Goal: Transaction & Acquisition: Obtain resource

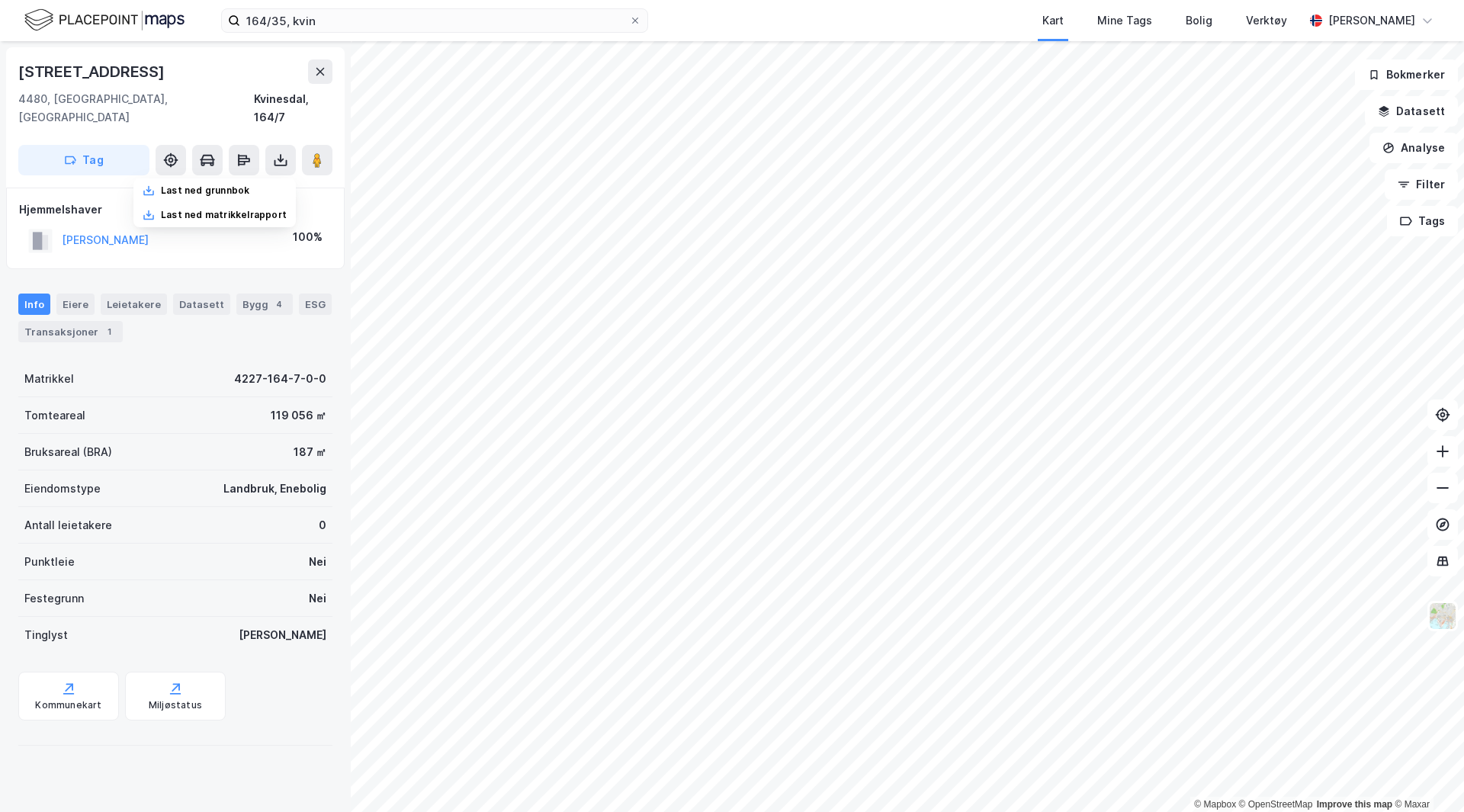
click at [143, 20] on img at bounding box center [104, 20] width 160 height 26
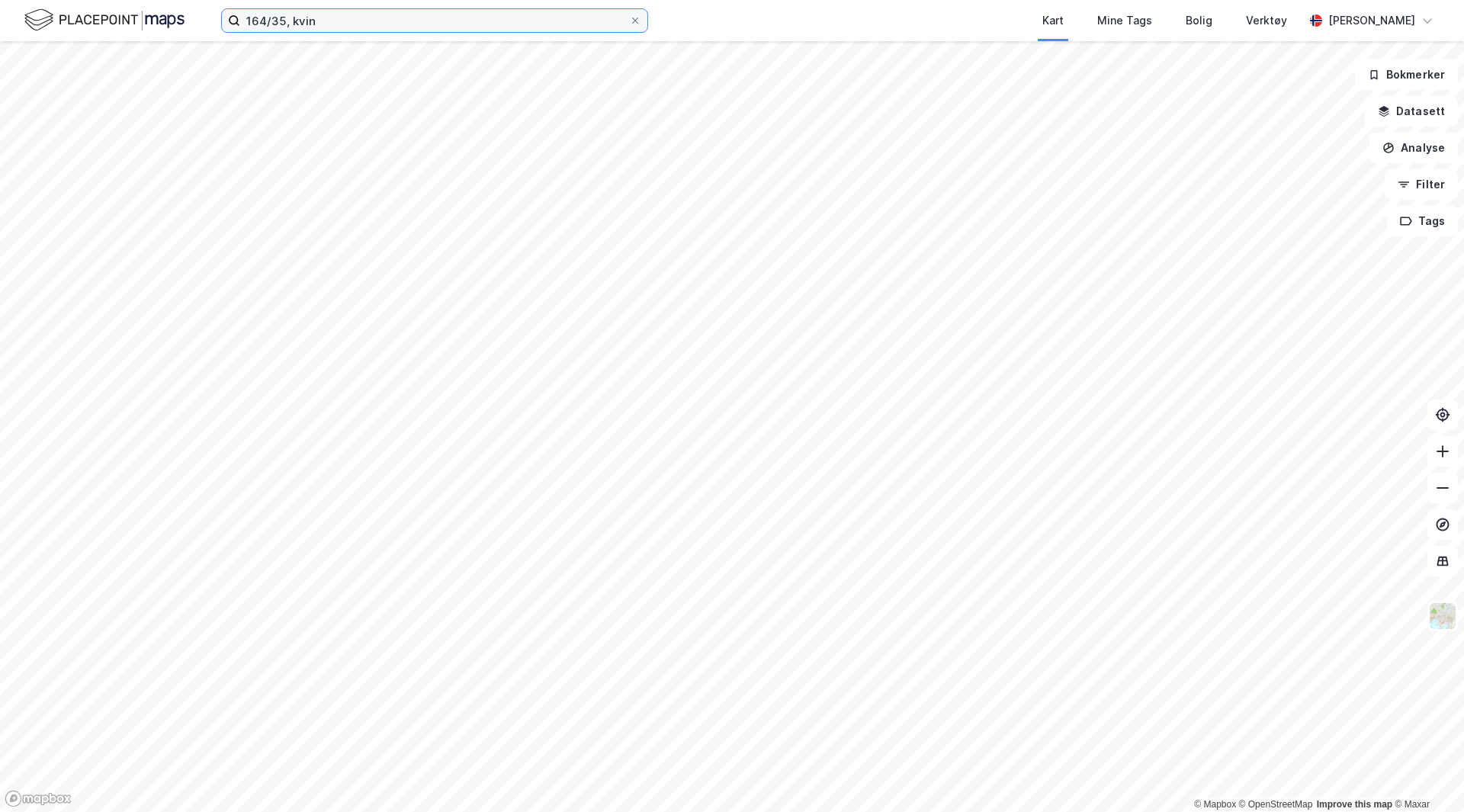
click at [320, 30] on input "164/35, kvin" at bounding box center [434, 21] width 389 height 23
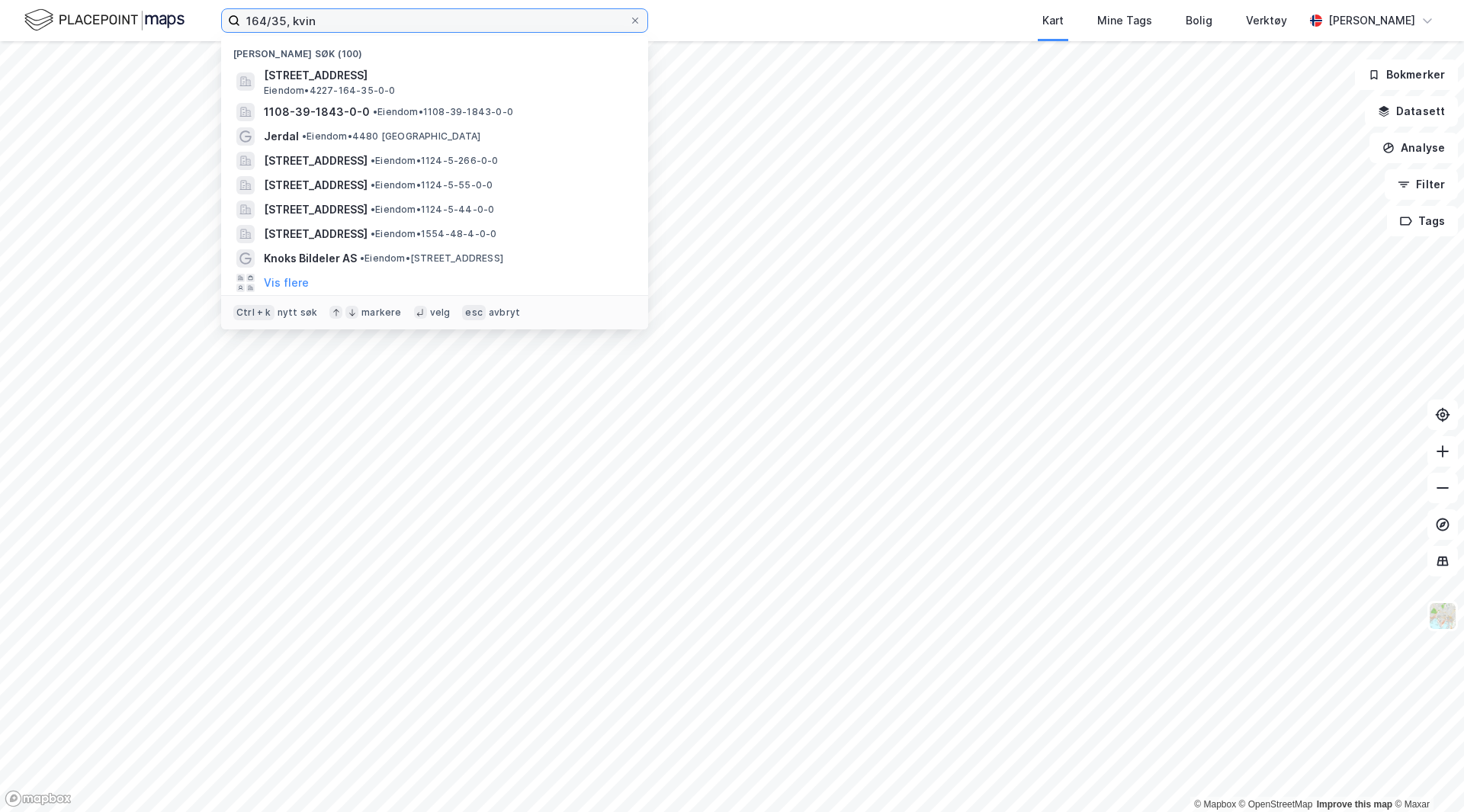
click at [44, 42] on div "164/35, kvin Nylige søk (100) [STREET_ADDRESS], KVINESDAL Eiendom • 4227-164-35…" at bounding box center [732, 406] width 1464 height 812
click at [347, 22] on input at bounding box center [444, 21] width 408 height 23
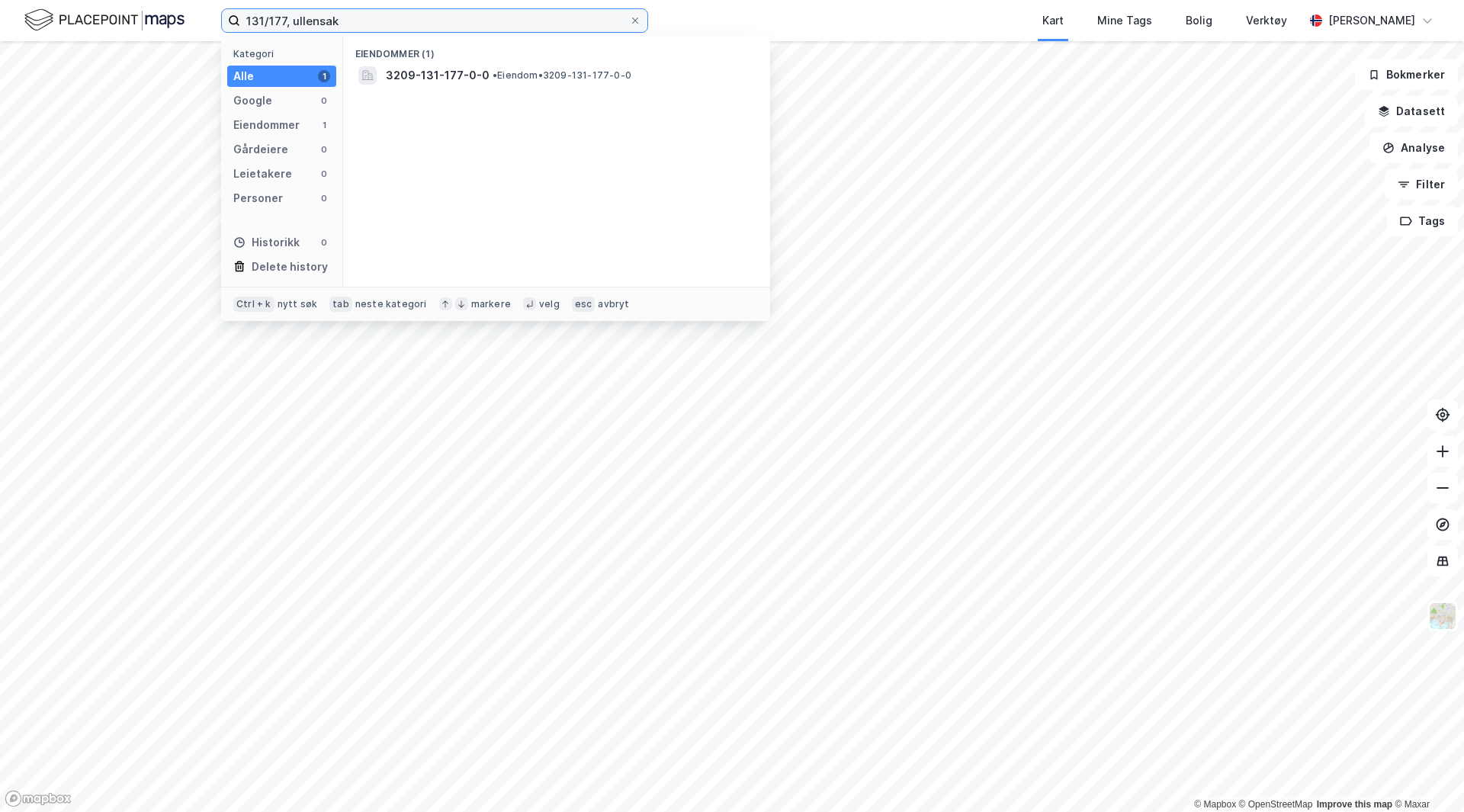
type input "131/177, ullensak"
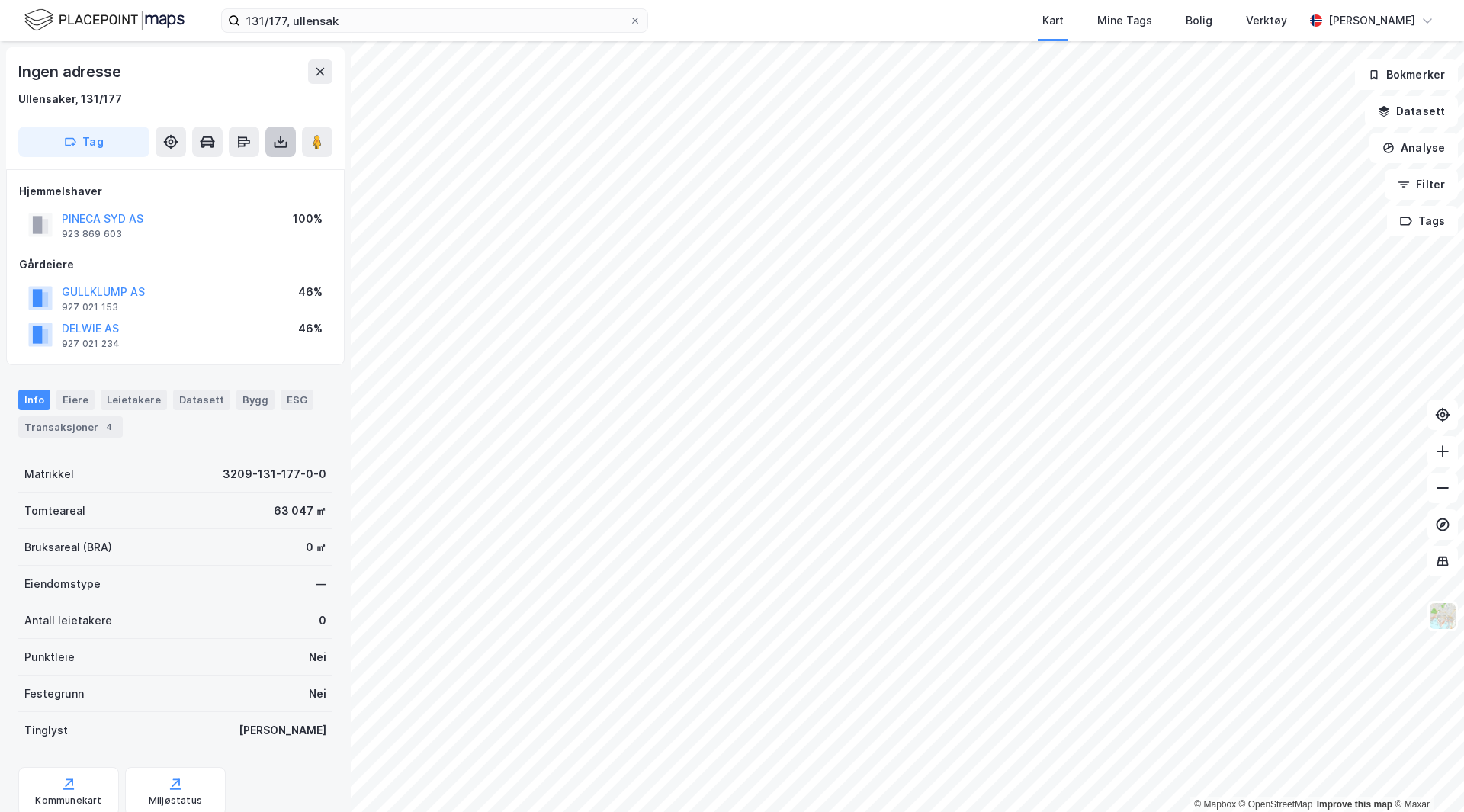
click at [279, 142] on icon at bounding box center [281, 142] width 6 height 4
click at [237, 168] on div "Last ned grunnbok" at bounding box center [205, 172] width 89 height 12
